Goal: Find specific page/section: Find specific page/section

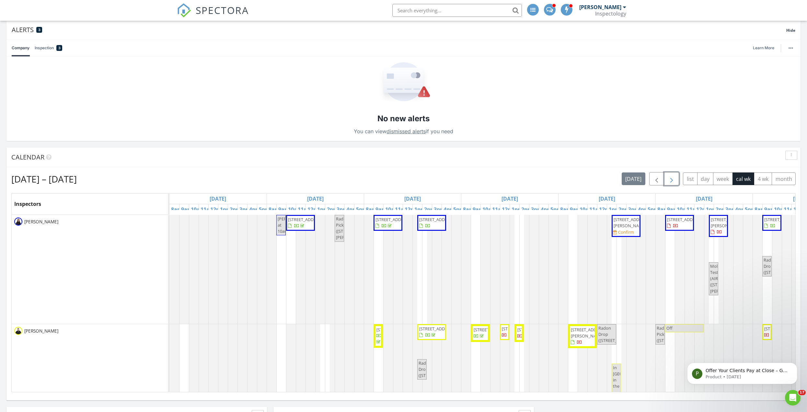
click at [670, 181] on span "button" at bounding box center [672, 179] width 8 height 8
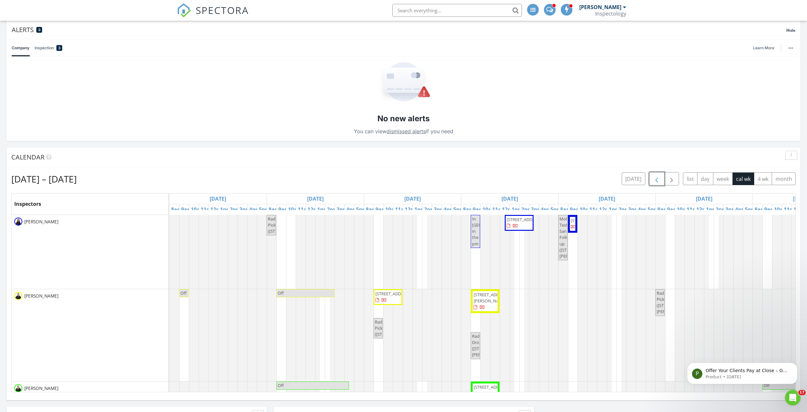
click at [656, 178] on span "button" at bounding box center [657, 179] width 8 height 8
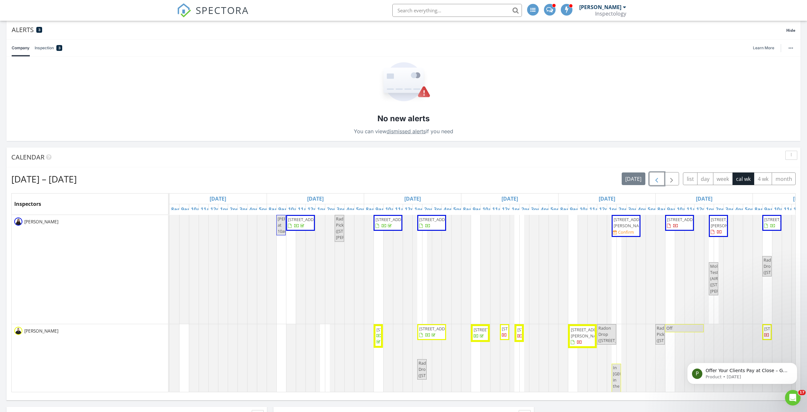
scroll to position [29, 0]
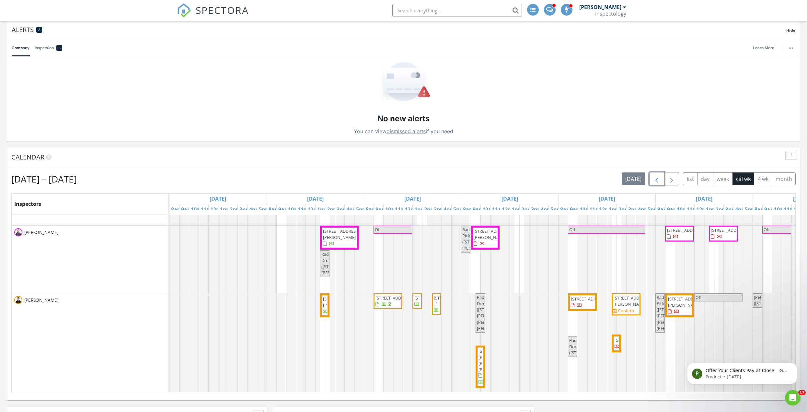
click at [615, 340] on span "2003 Belfair Ln, Reisterstown 21136" at bounding box center [632, 340] width 36 height 6
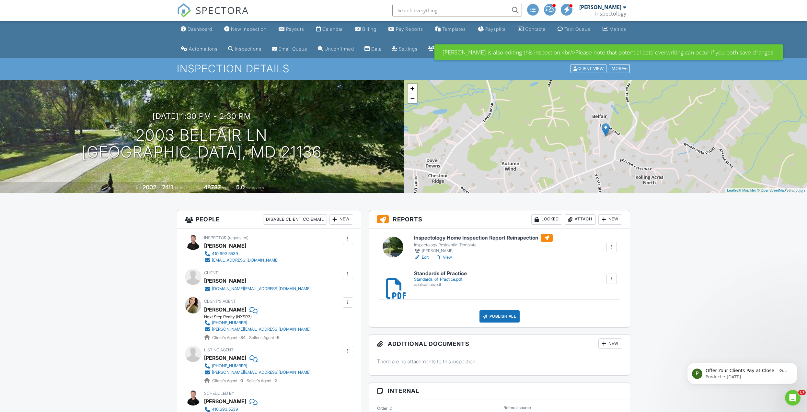
click at [489, 13] on input "text" at bounding box center [457, 10] width 130 height 13
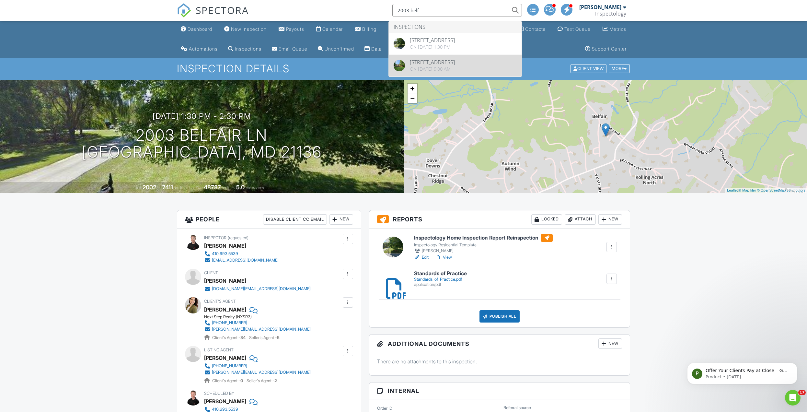
type input "2003 belf"
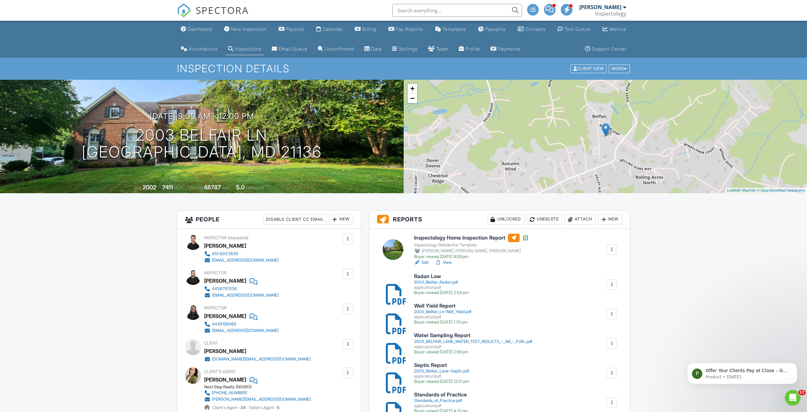
click at [437, 11] on input "text" at bounding box center [457, 10] width 130 height 13
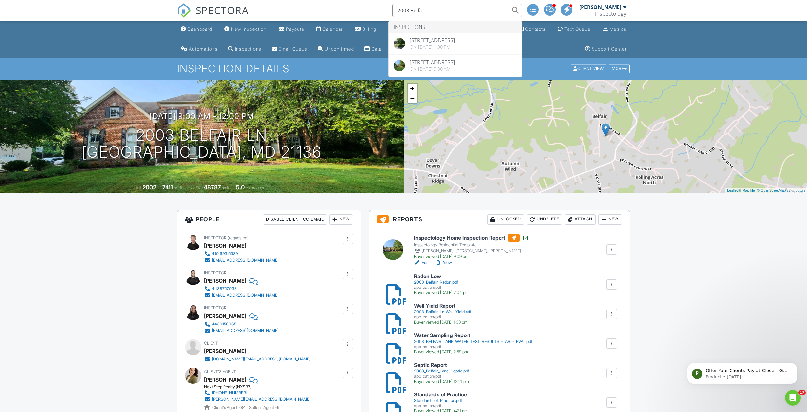
drag, startPoint x: 437, startPoint y: 7, endPoint x: 391, endPoint y: -3, distance: 46.9
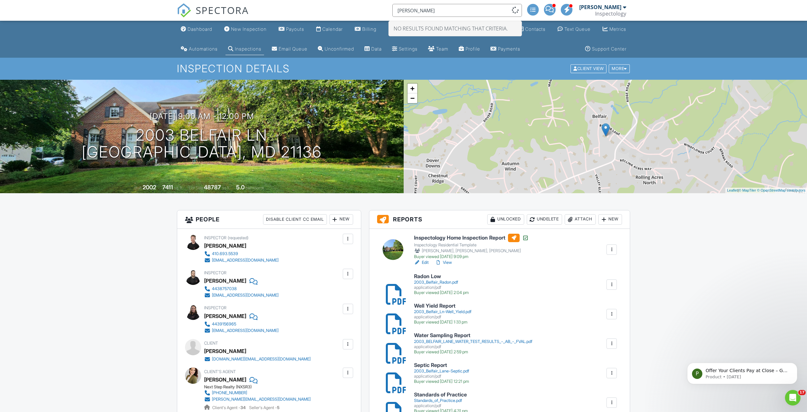
click at [437, 9] on input "mangione" at bounding box center [457, 10] width 130 height 13
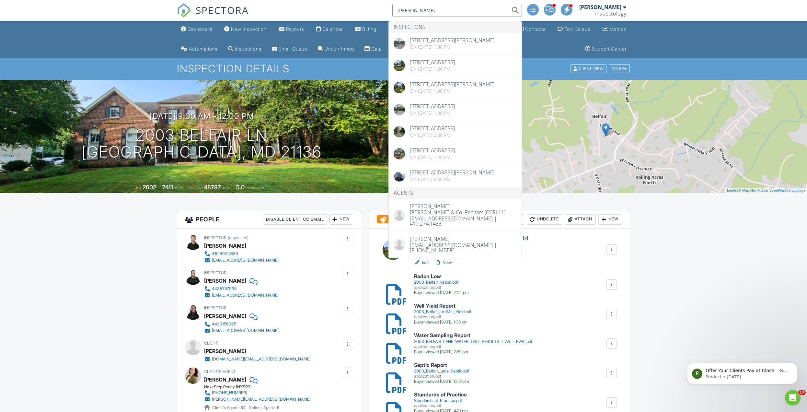
drag, startPoint x: 418, startPoint y: 8, endPoint x: 388, endPoint y: 6, distance: 30.2
click at [388, 6] on div "SPECTORA mangione Inspections 12030 Tralee Rd 306, Timonium, MD 21093 On 07/25/…" at bounding box center [403, 10] width 453 height 21
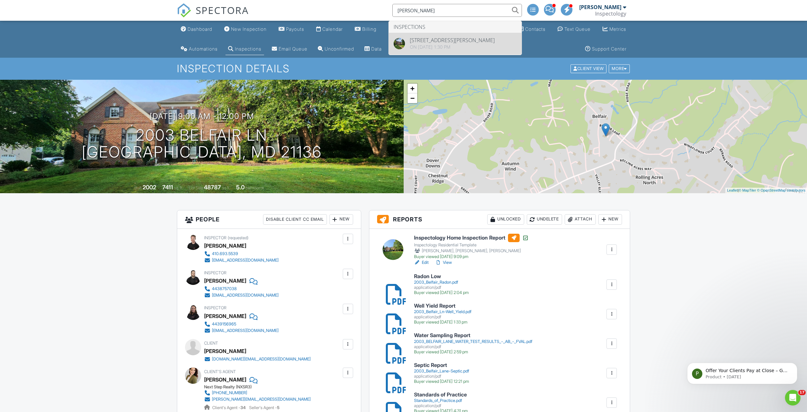
type input "Jenna Mangione"
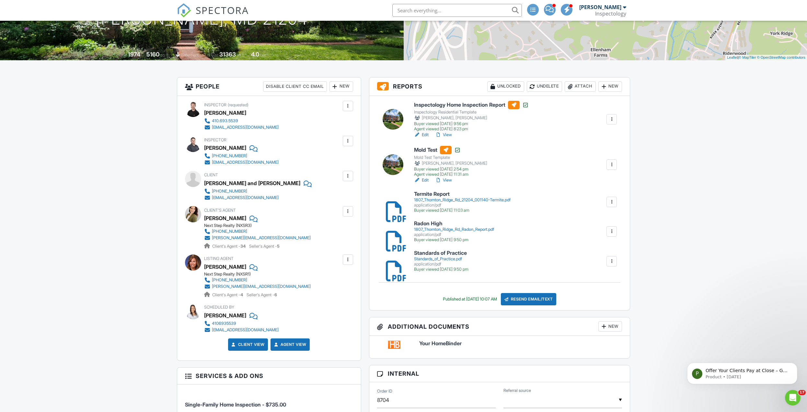
scroll to position [130, 0]
